Goal: Information Seeking & Learning: Learn about a topic

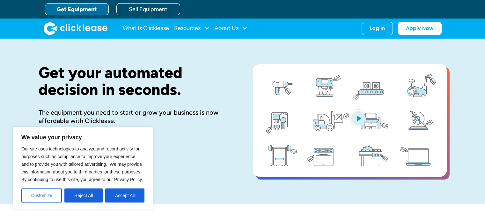
click at [83, 26] on img "home" at bounding box center [76, 28] width 64 height 13
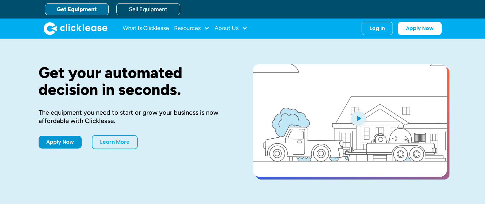
click at [205, 26] on div at bounding box center [207, 28] width 6 height 6
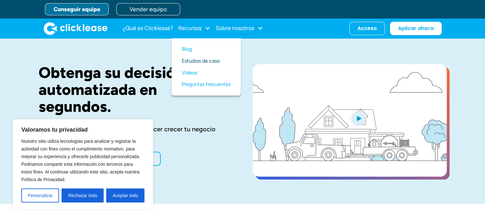
click at [209, 61] on font "Estudios de caso" at bounding box center [201, 61] width 38 height 6
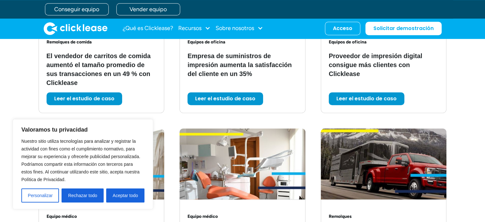
scroll to position [574, 0]
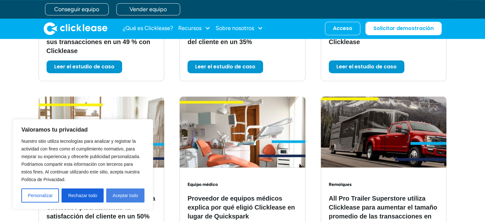
click at [129, 197] on font "Aceptar todo" at bounding box center [125, 195] width 25 height 5
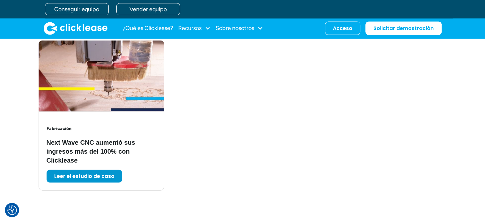
scroll to position [1415, 0]
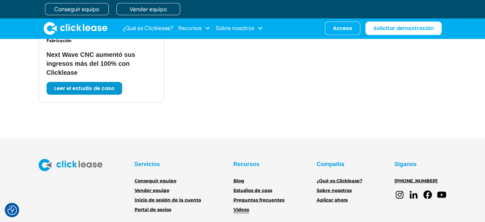
click at [241, 206] on font "Vídeos" at bounding box center [241, 209] width 16 height 6
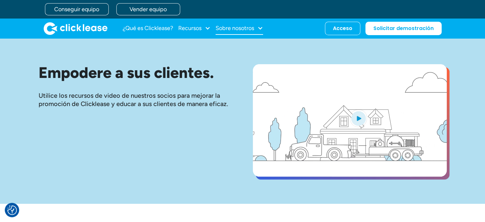
click at [263, 28] on div at bounding box center [260, 28] width 6 height 6
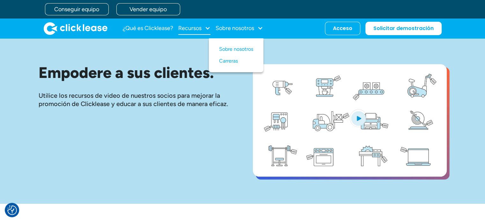
click at [206, 30] on div at bounding box center [208, 28] width 6 height 6
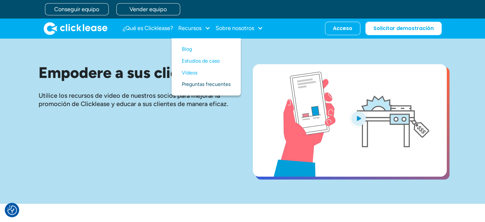
click at [199, 85] on font "Preguntas frecuentes" at bounding box center [206, 84] width 49 height 6
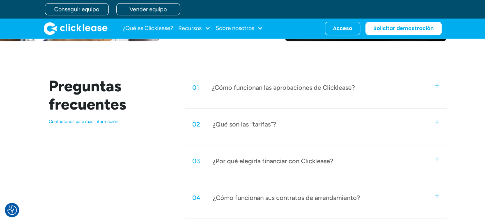
scroll to position [249, 0]
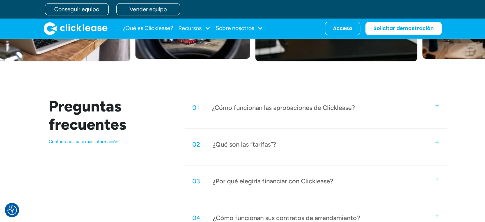
drag, startPoint x: 363, startPoint y: 100, endPoint x: 259, endPoint y: 85, distance: 104.7
click at [259, 85] on div "Preguntas frecuentes Contáctanos para más información 01 ¿Cómo funcionan las ap…" at bounding box center [243, 222] width 408 height 323
